Goal: Find specific page/section: Find specific page/section

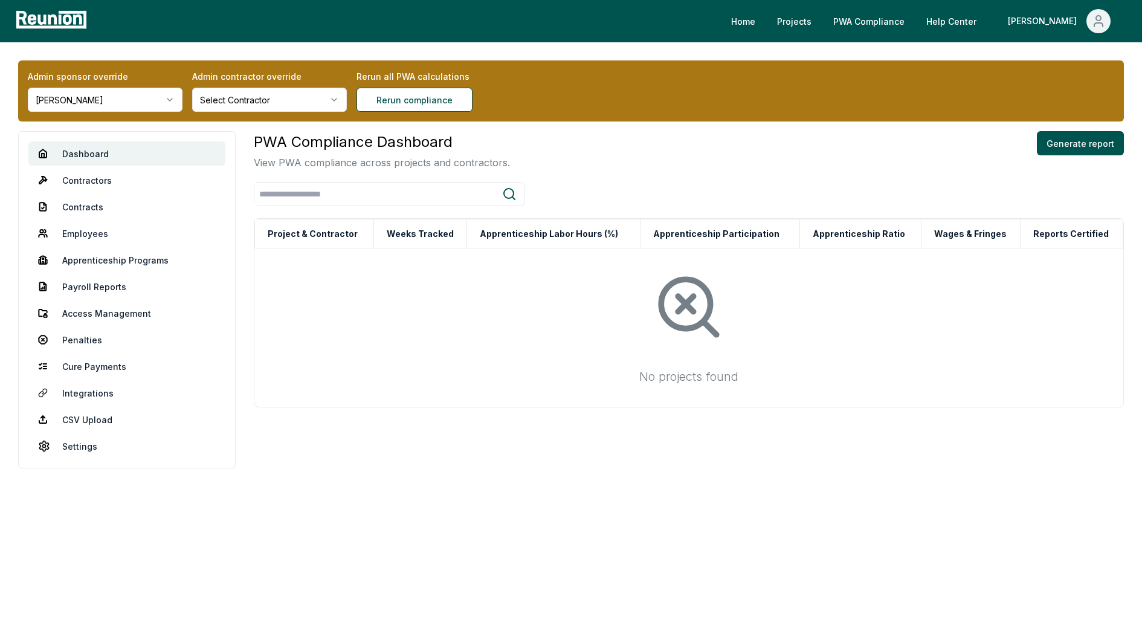
click at [84, 95] on html "Please visit us on your desktop We're working on making our marketplace mobile-…" at bounding box center [571, 311] width 1142 height 622
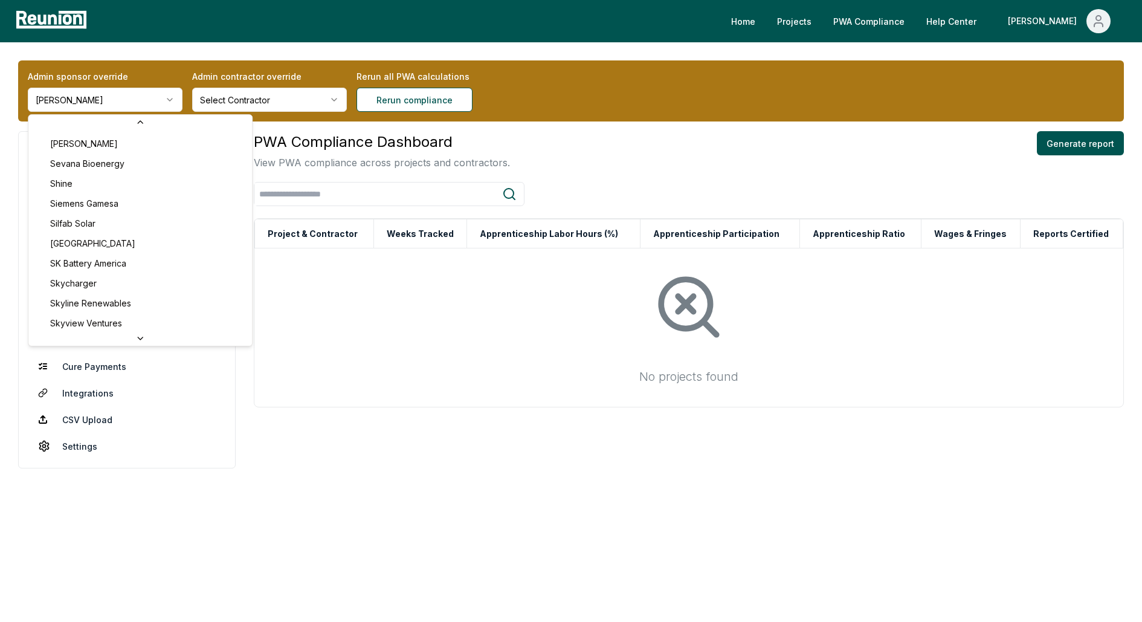
scroll to position [4597, 0]
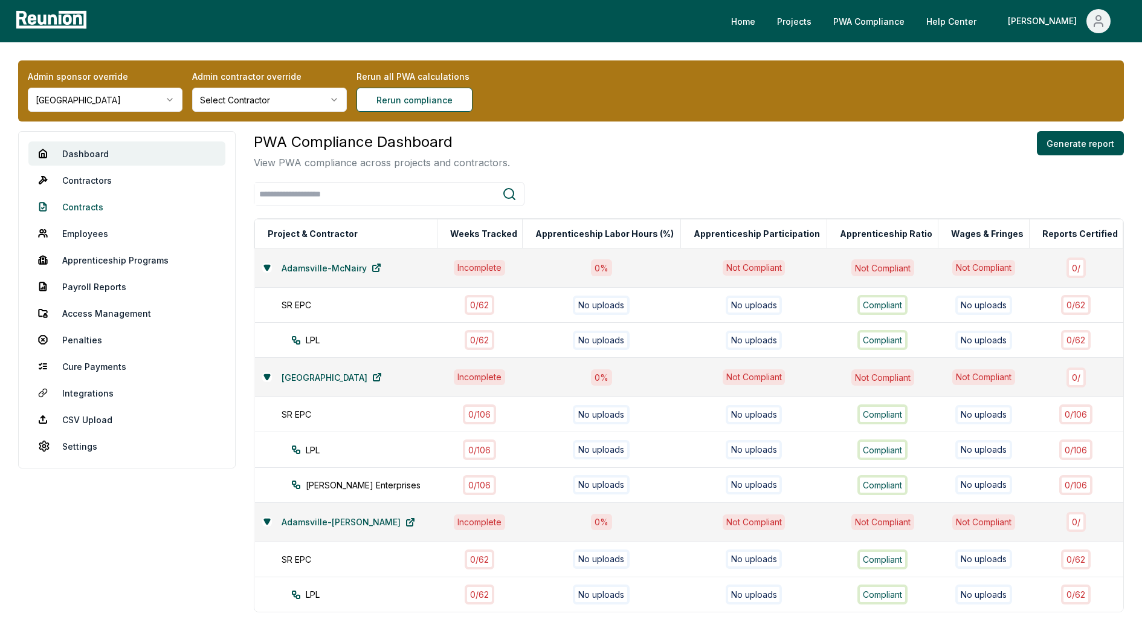
click at [91, 208] on link "Contracts" at bounding box center [126, 207] width 197 height 24
